Goal: Information Seeking & Learning: Learn about a topic

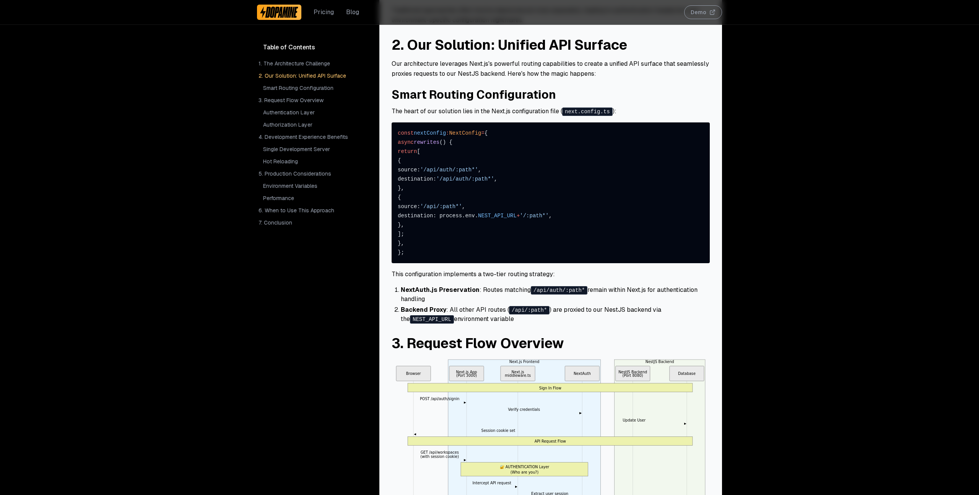
scroll to position [217, 0]
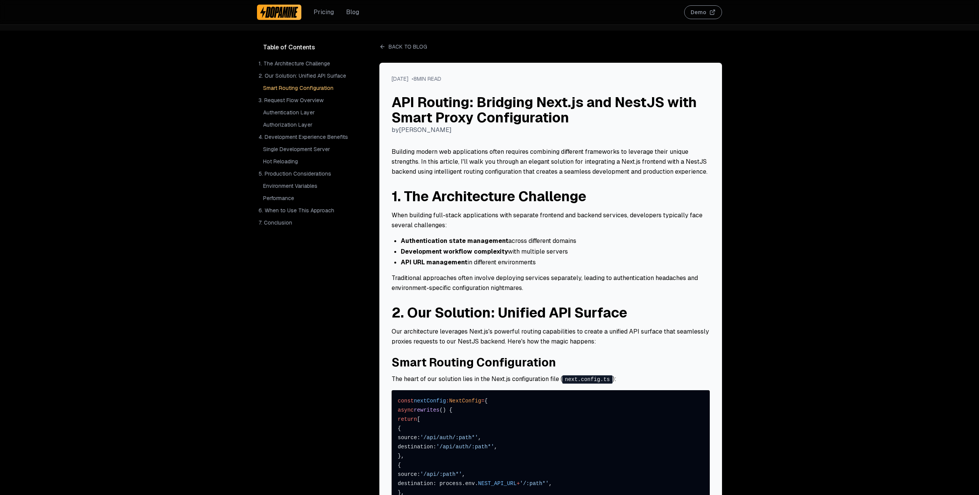
scroll to position [217, 0]
